Goal: Information Seeking & Learning: Learn about a topic

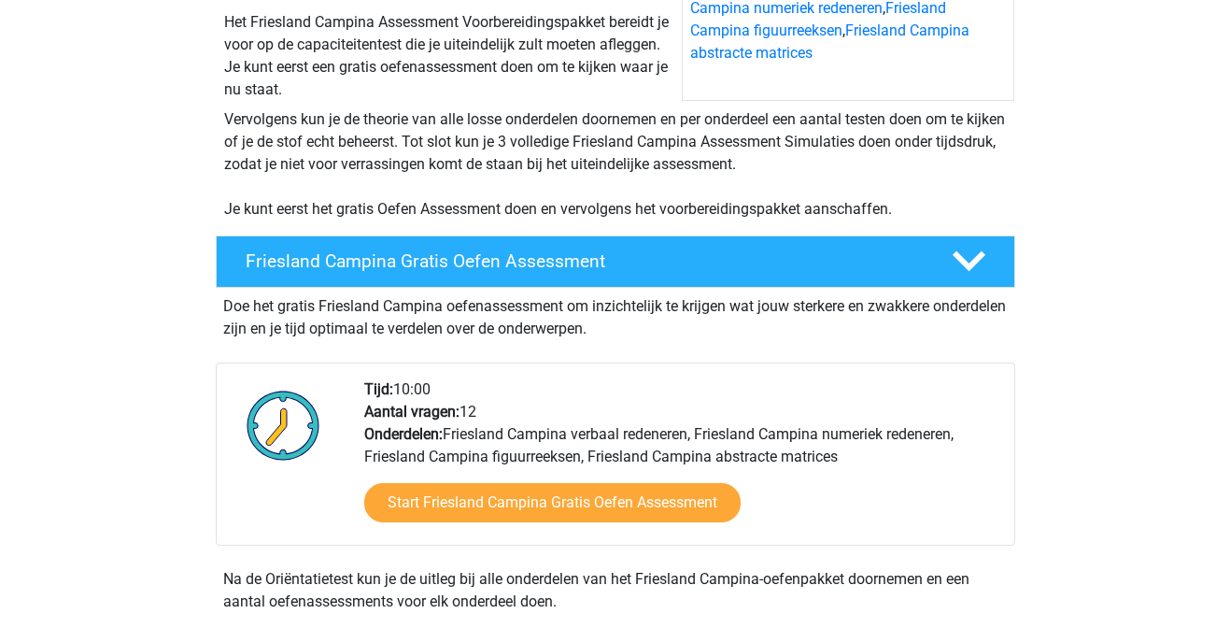
scroll to position [305, 0]
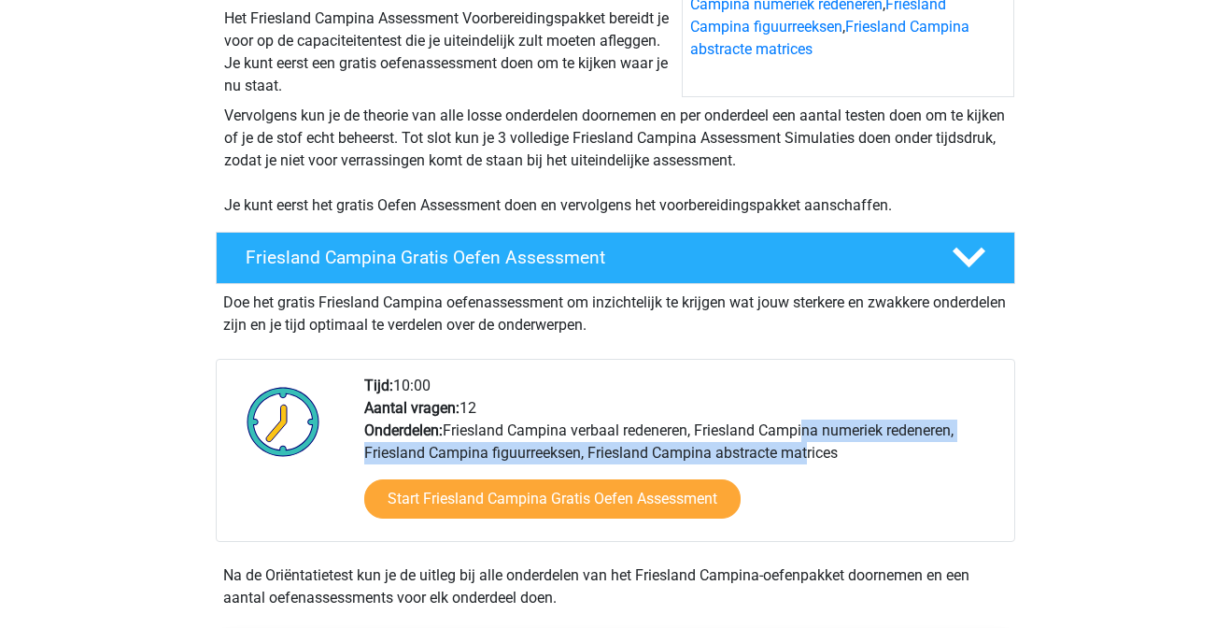
drag, startPoint x: 572, startPoint y: 461, endPoint x: 577, endPoint y: 432, distance: 29.5
click at [577, 432] on div "Tijd: 10:00 Aantal vragen: 12 Onderdelen: Friesland Campina verbaal redeneren, …" at bounding box center [681, 457] width 663 height 166
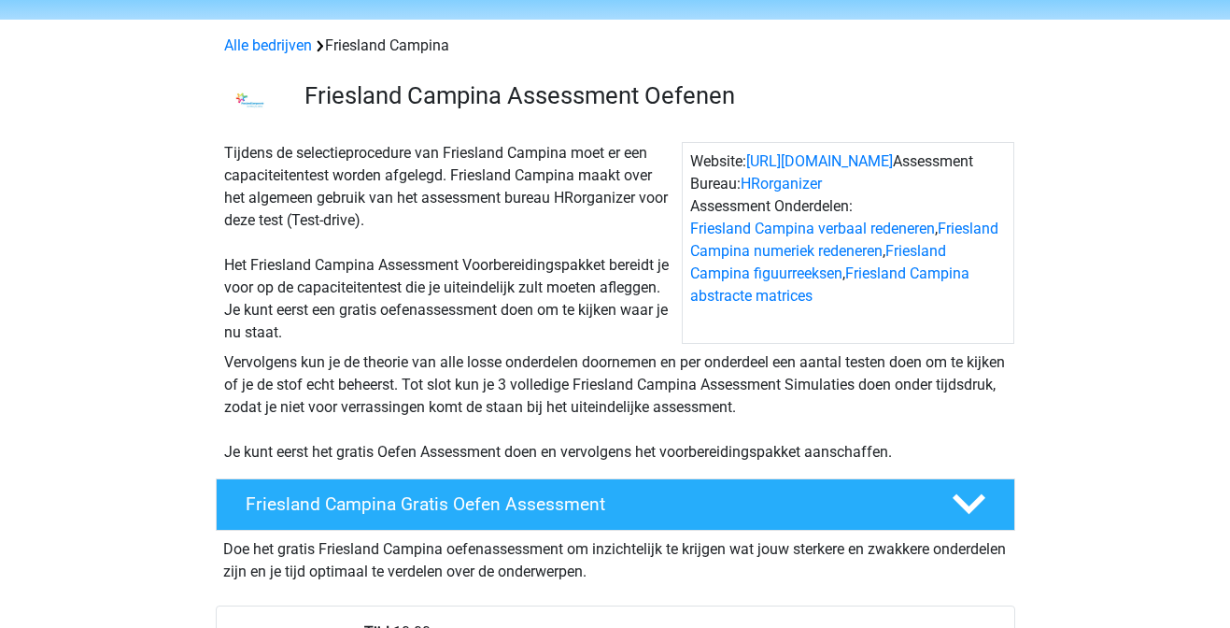
scroll to position [55, 0]
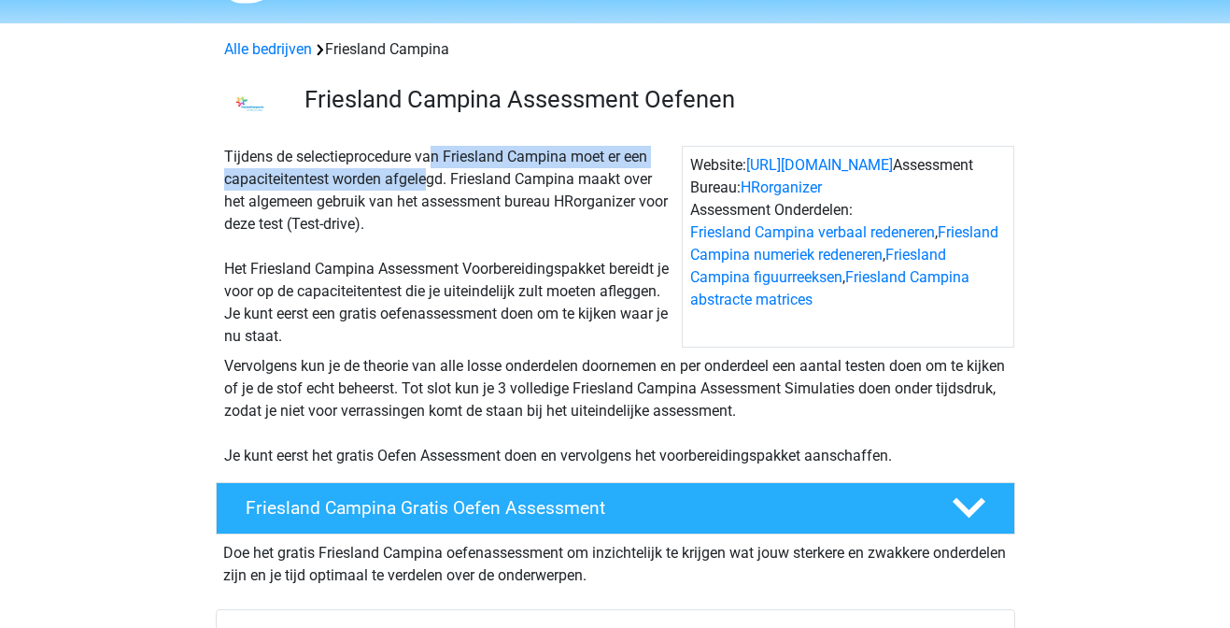
drag, startPoint x: 372, startPoint y: 166, endPoint x: 369, endPoint y: 180, distance: 14.3
click at [369, 180] on div "Tijdens de selectieprocedure van Friesland Campina moet er een capaciteitentest…" at bounding box center [449, 247] width 465 height 202
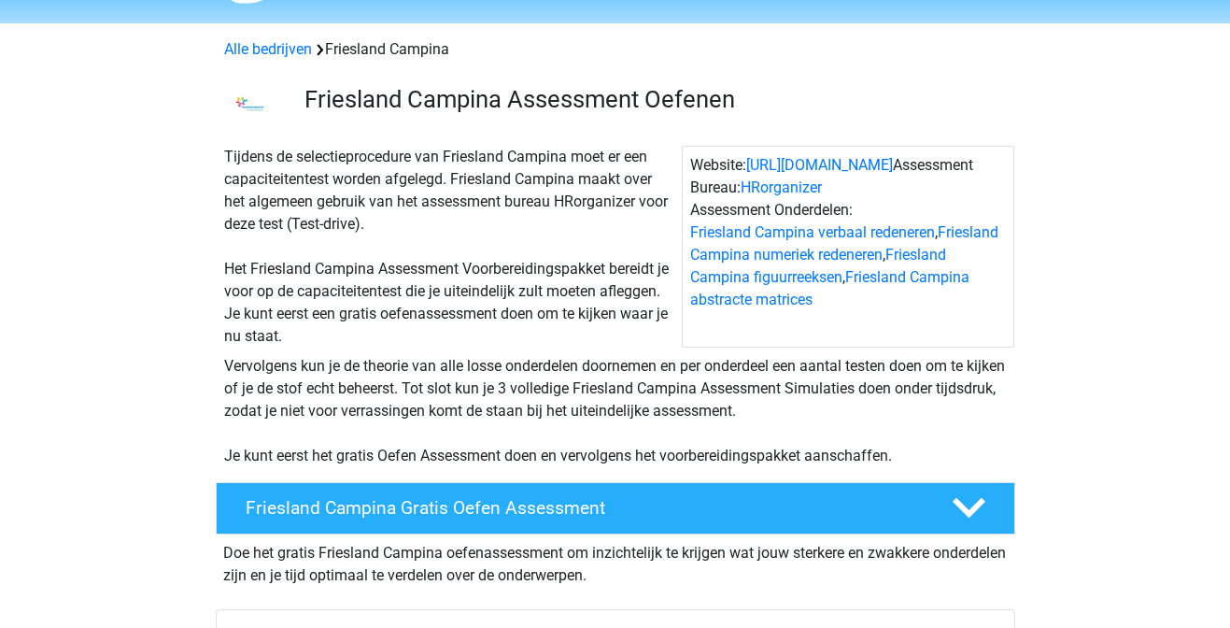
drag, startPoint x: 336, startPoint y: 220, endPoint x: 335, endPoint y: 203, distance: 17.8
click at [335, 203] on div "Tijdens de selectieprocedure van Friesland Campina moet er een capaciteitentest…" at bounding box center [449, 247] width 465 height 202
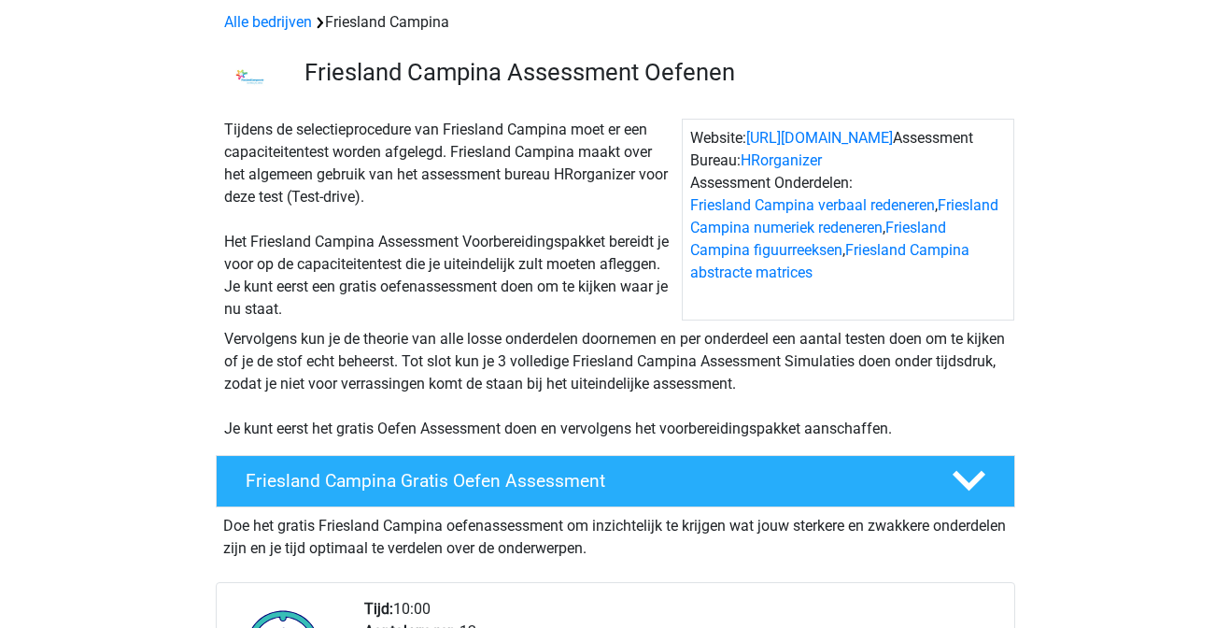
scroll to position [84, 0]
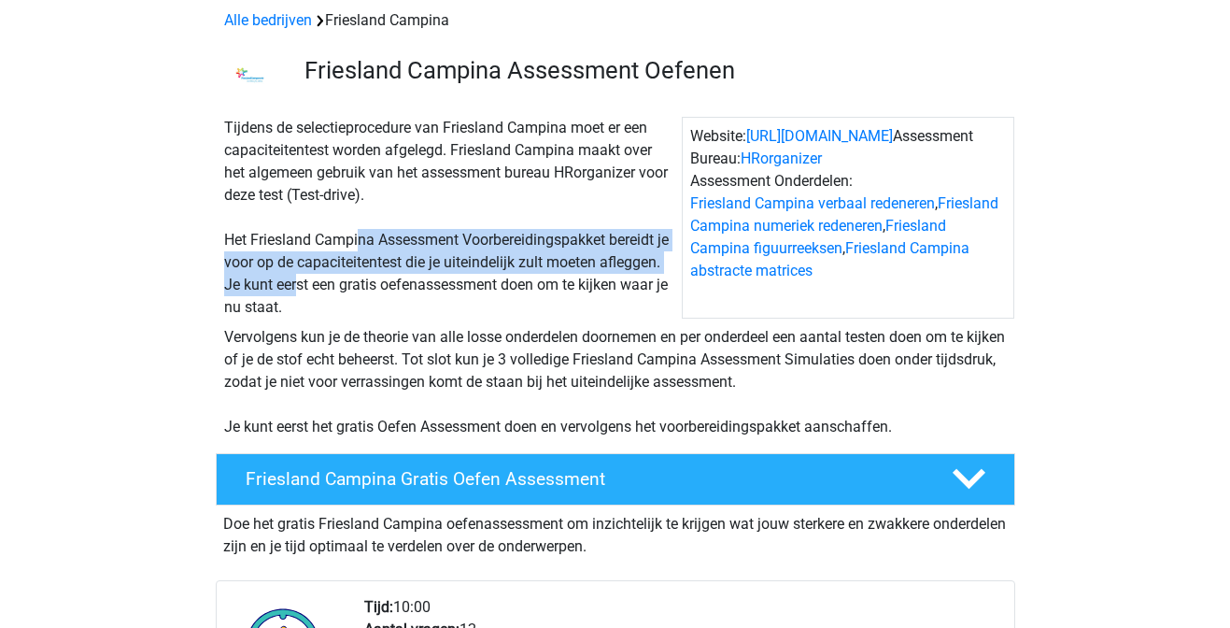
drag, startPoint x: 360, startPoint y: 245, endPoint x: 360, endPoint y: 297, distance: 52.3
click at [360, 296] on div "Tijdens de selectieprocedure van Friesland Campina moet er een capaciteitentest…" at bounding box center [449, 218] width 465 height 202
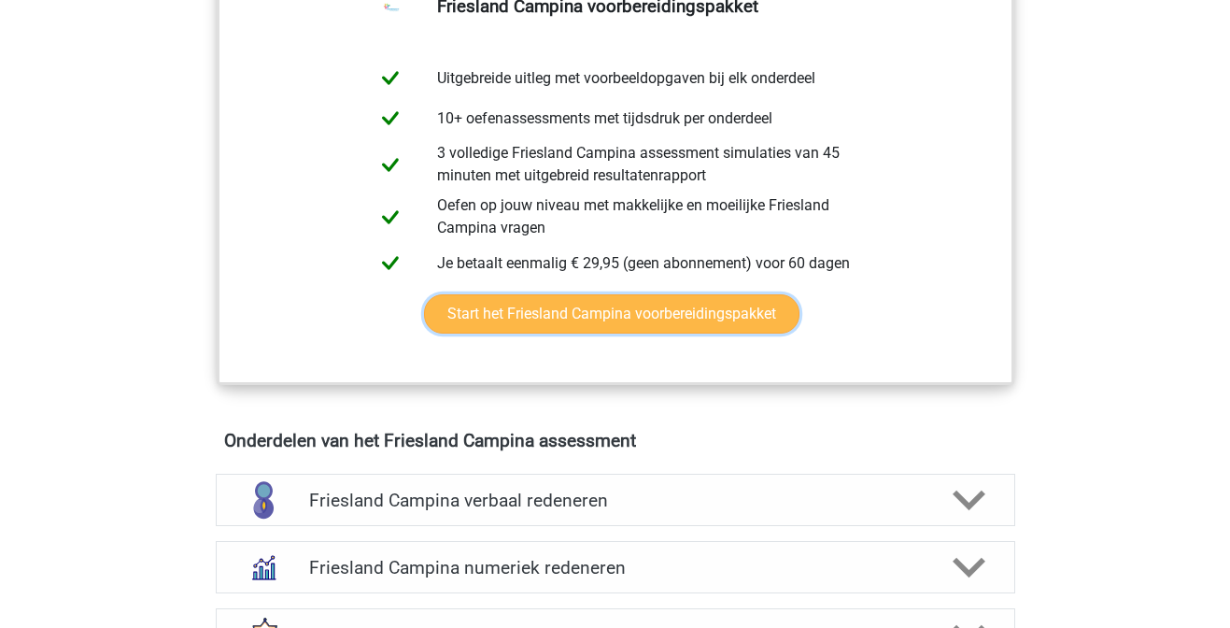
scroll to position [965, 0]
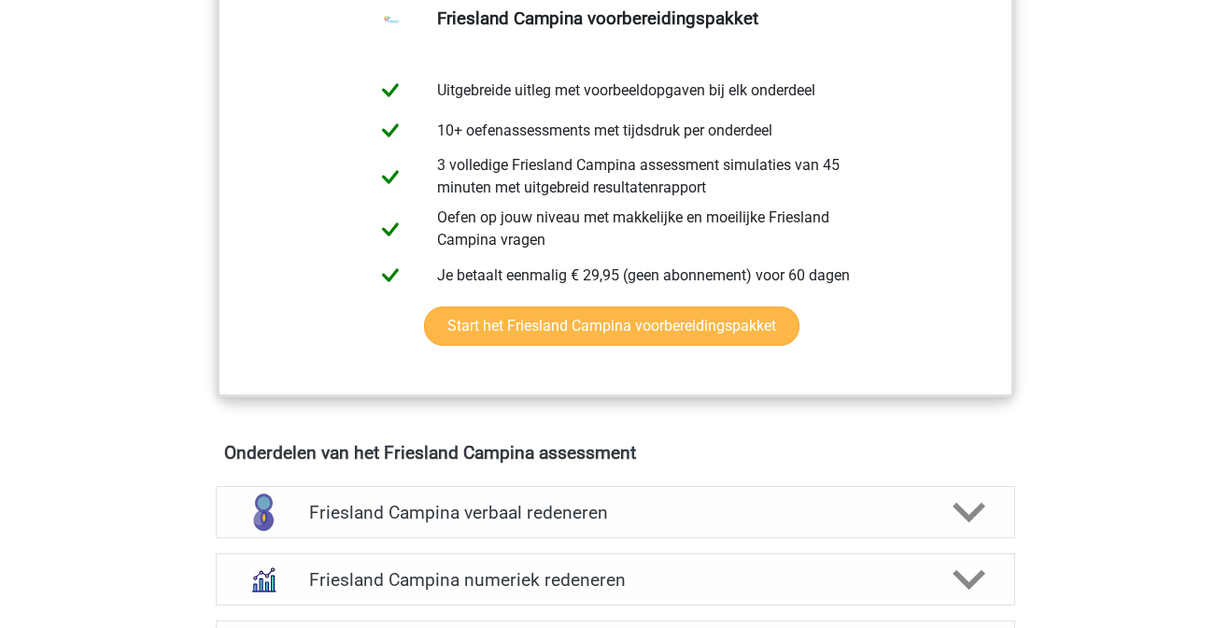
drag, startPoint x: 1136, startPoint y: 325, endPoint x: 673, endPoint y: 129, distance: 503.0
click at [673, 129] on div "Registreer Nederlands" at bounding box center [615, 599] width 1230 height 3129
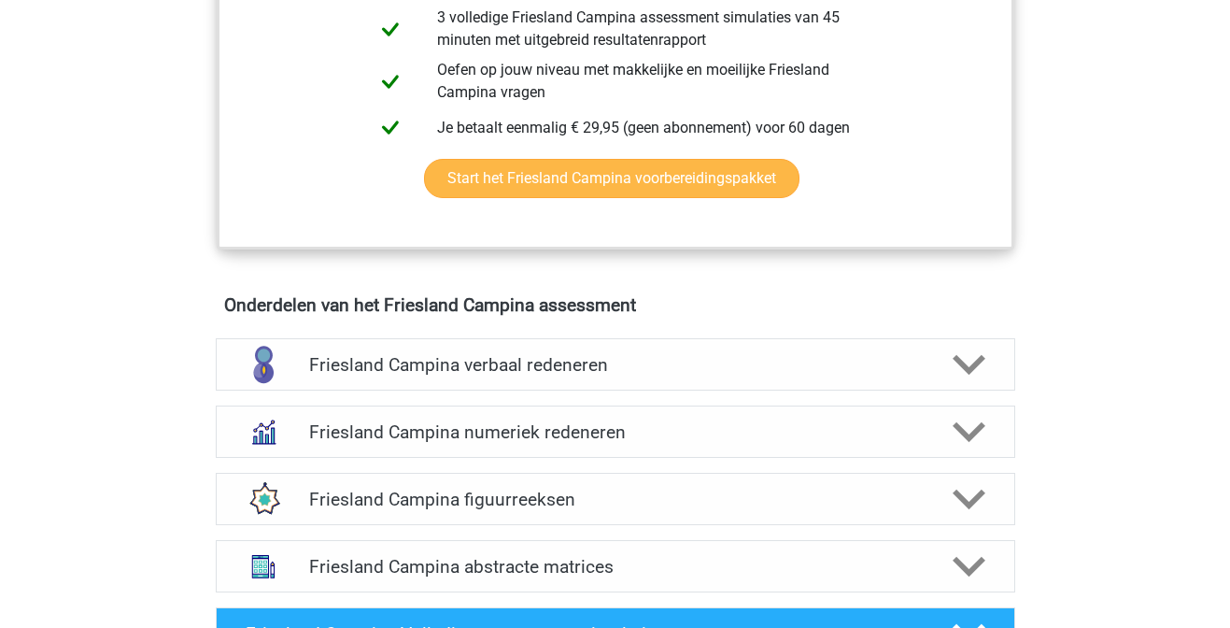
scroll to position [1235, 0]
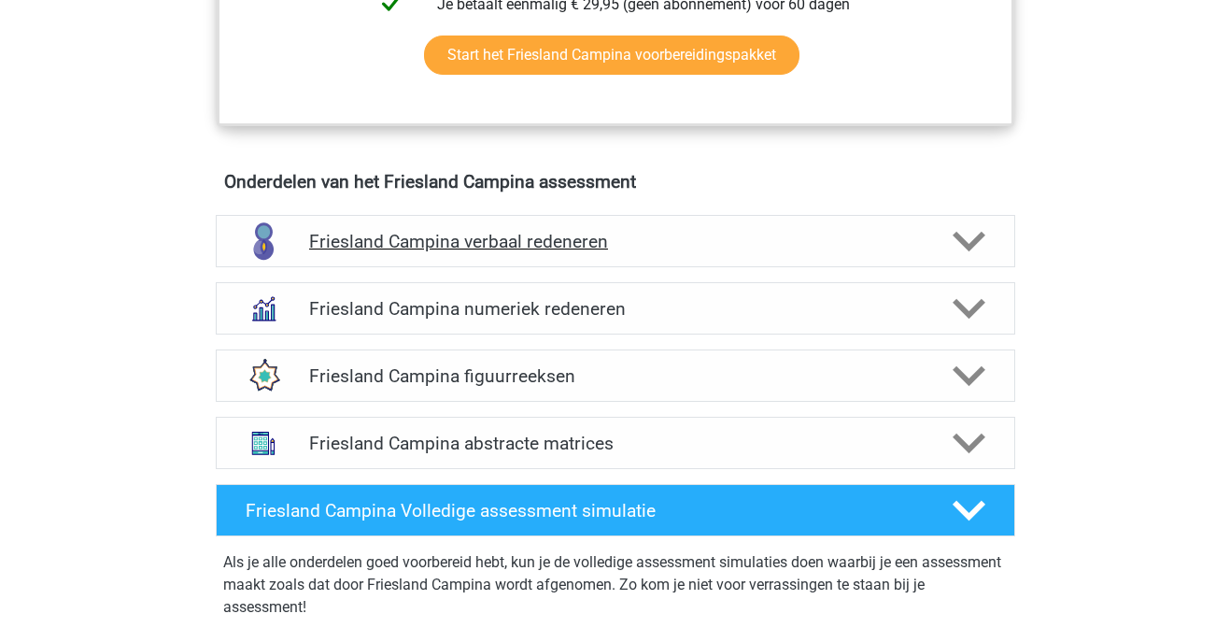
click at [719, 226] on div "Friesland Campina verbaal redeneren" at bounding box center [615, 241] width 799 height 52
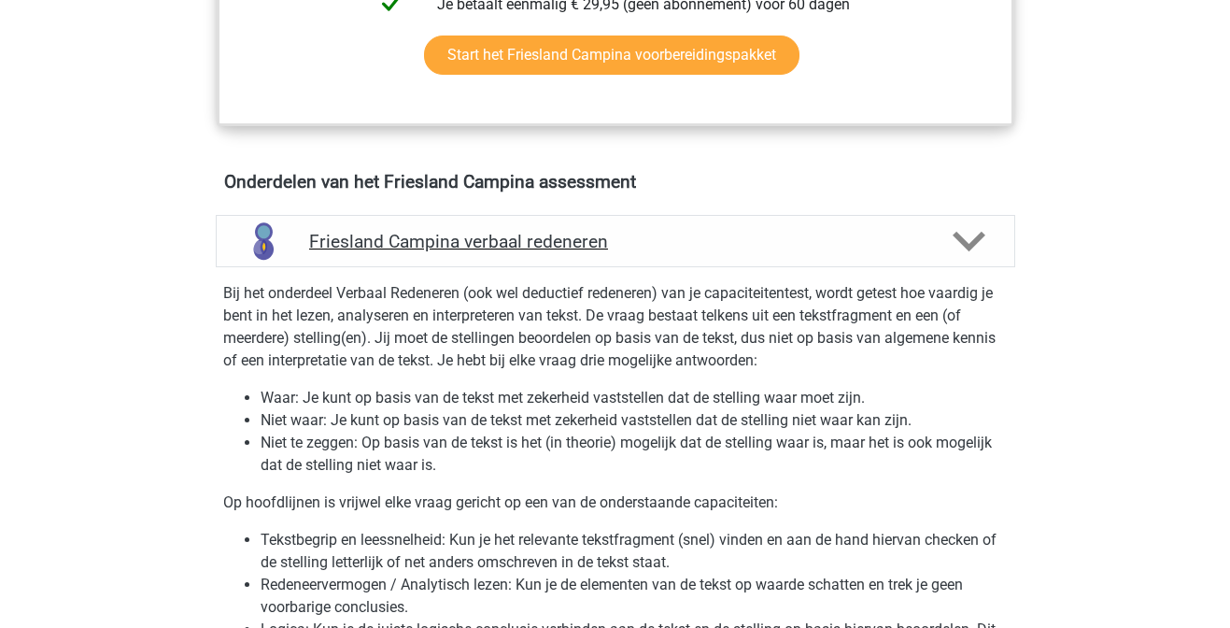
click at [718, 236] on h4 "Friesland Campina verbaal redeneren" at bounding box center [615, 241] width 612 height 21
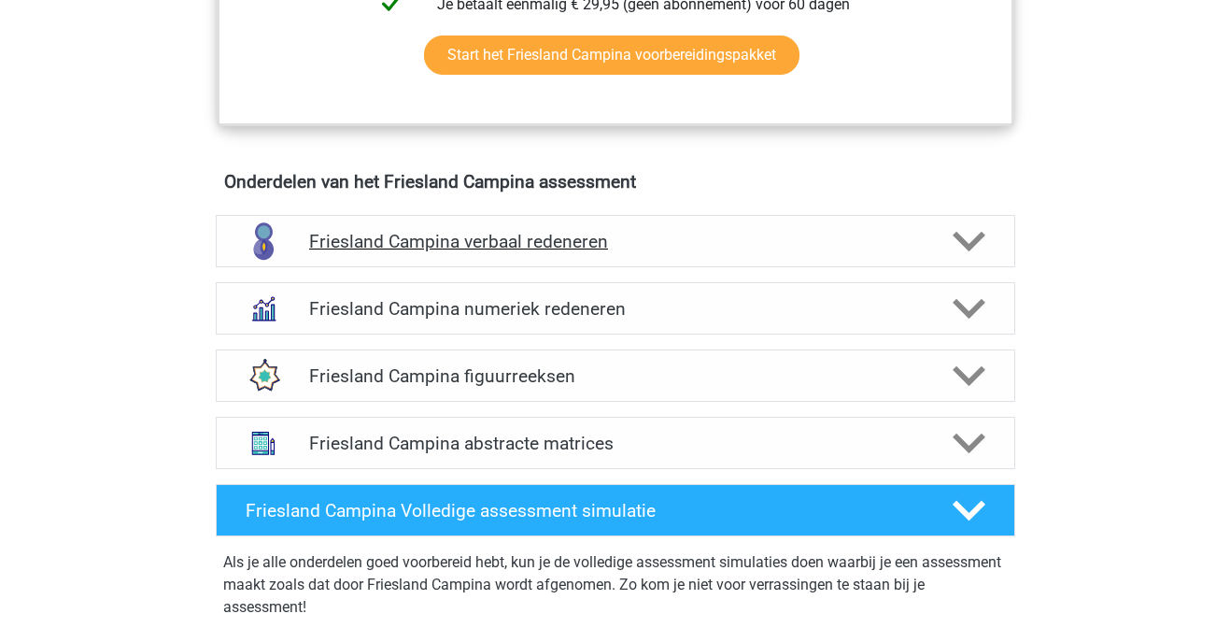
click at [718, 236] on h4 "Friesland Campina verbaal redeneren" at bounding box center [615, 241] width 612 height 21
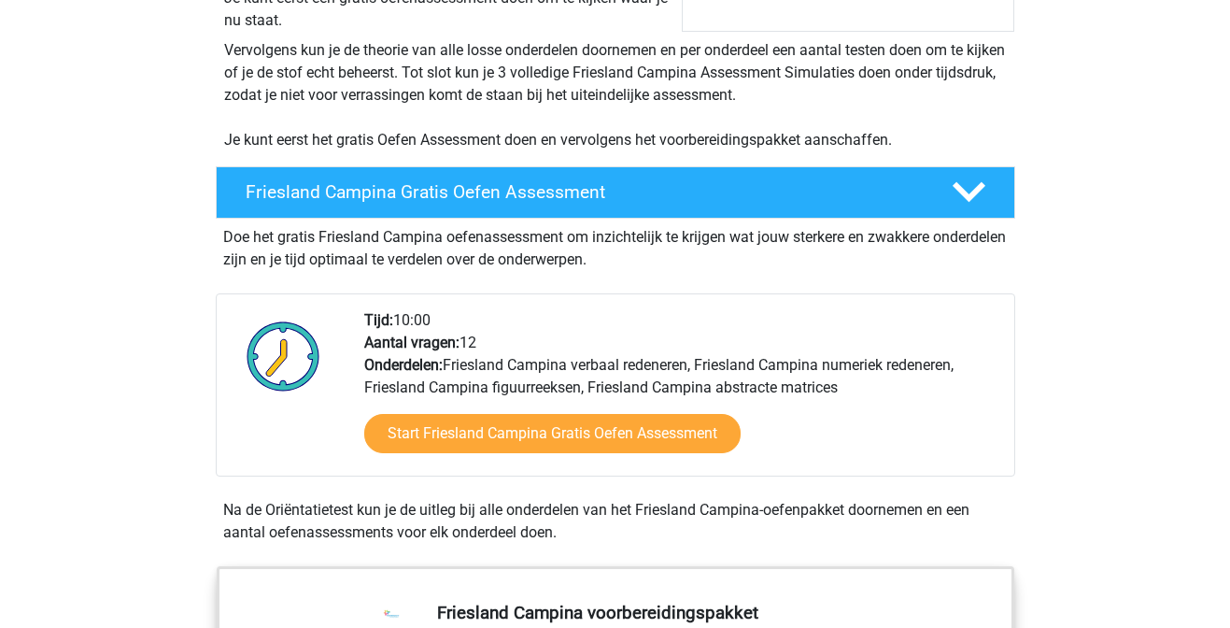
scroll to position [0, 0]
